Goal: Find specific page/section

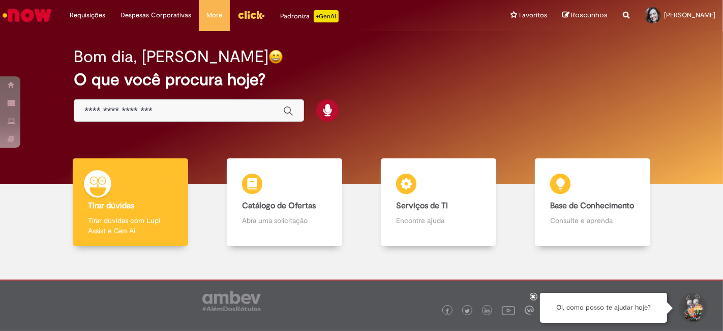
click at [207, 109] on input "Basta digitar aqui" at bounding box center [178, 111] width 189 height 12
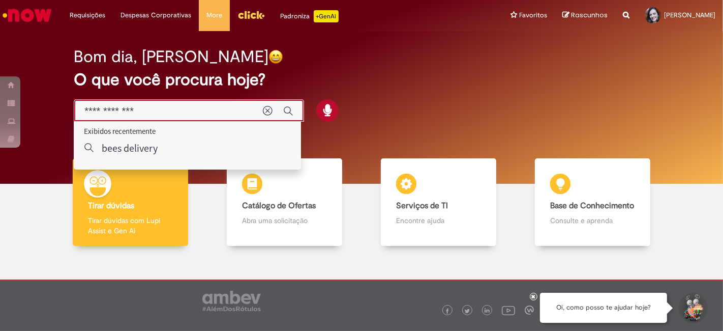
type input "**********"
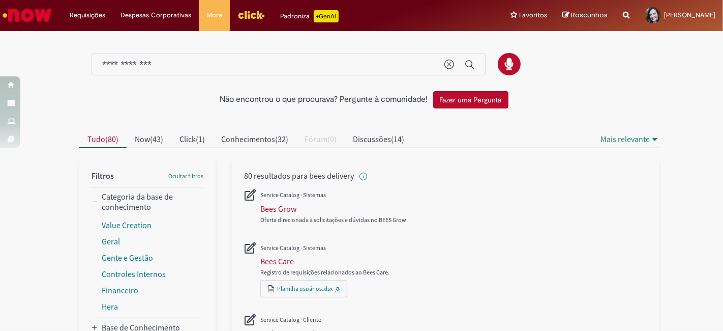
click at [13, 12] on img "Ir para a Homepage" at bounding box center [27, 15] width 52 height 20
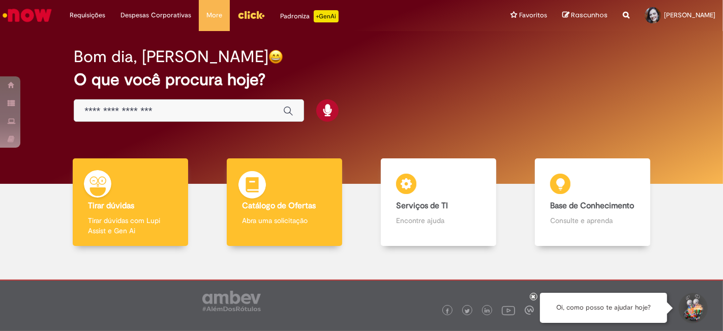
click at [286, 206] on b "Catálogo de Ofertas" at bounding box center [279, 205] width 74 height 10
